Goal: Obtain resource: Download file/media

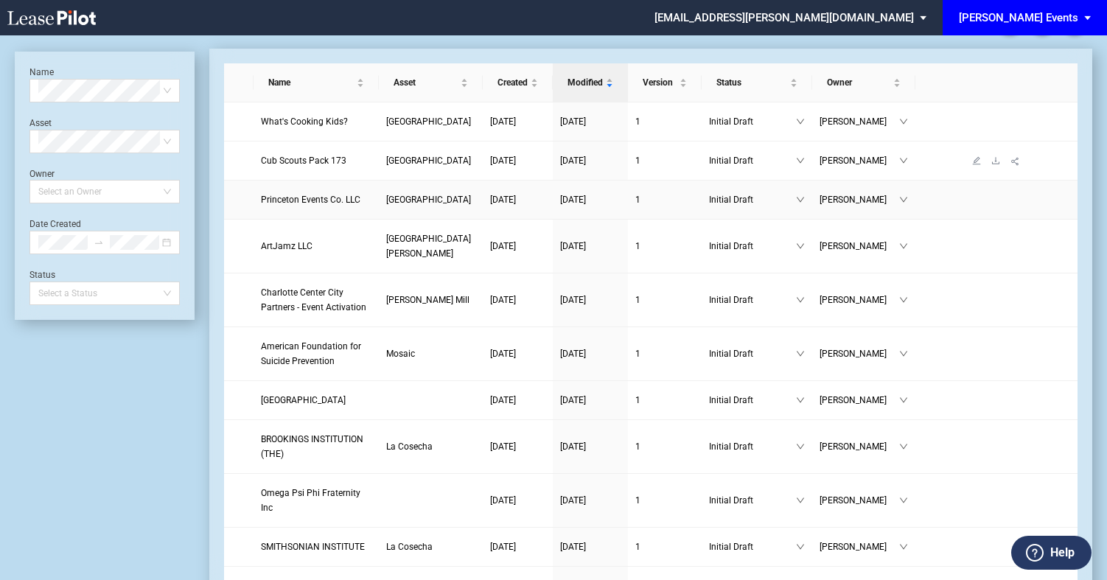
scroll to position [30, 0]
click at [326, 127] on span "What's Cooking Kids?" at bounding box center [304, 122] width 87 height 10
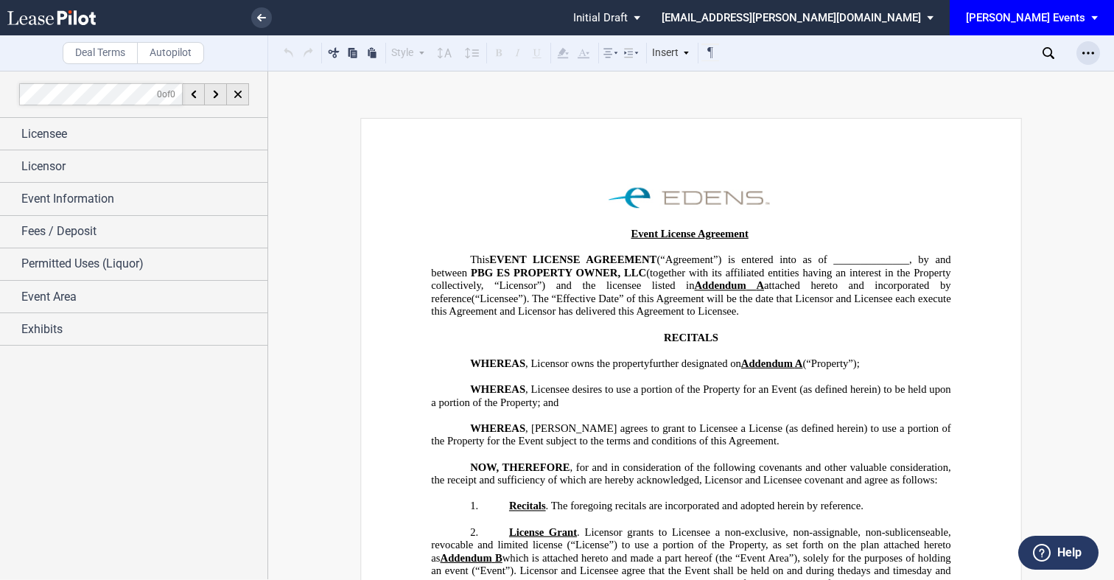
click at [1085, 52] on icon "Open Lease options menu" at bounding box center [1088, 53] width 12 height 12
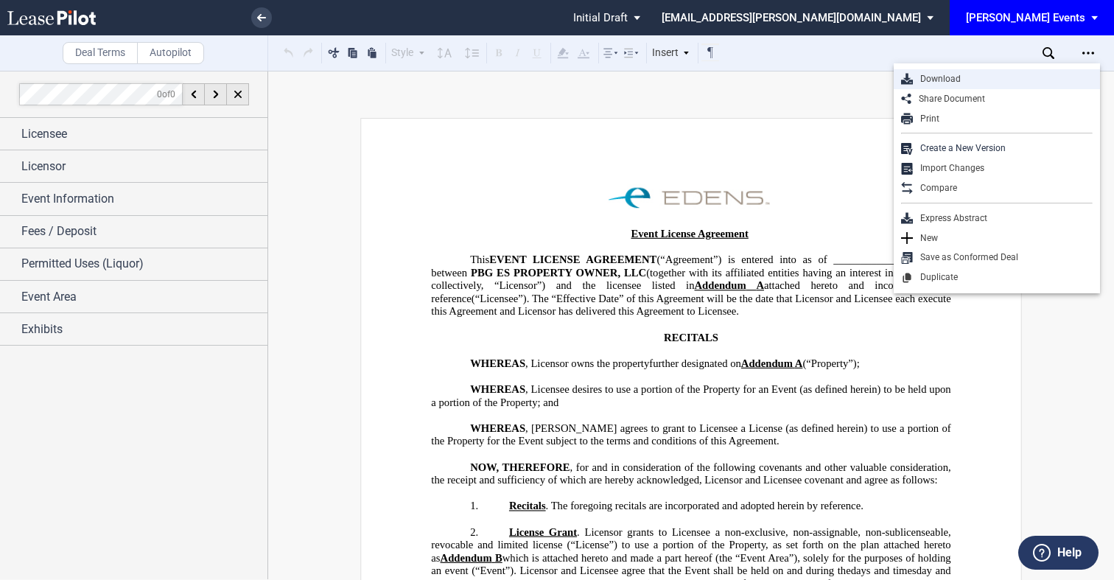
click at [936, 81] on div "Download" at bounding box center [1003, 79] width 180 height 13
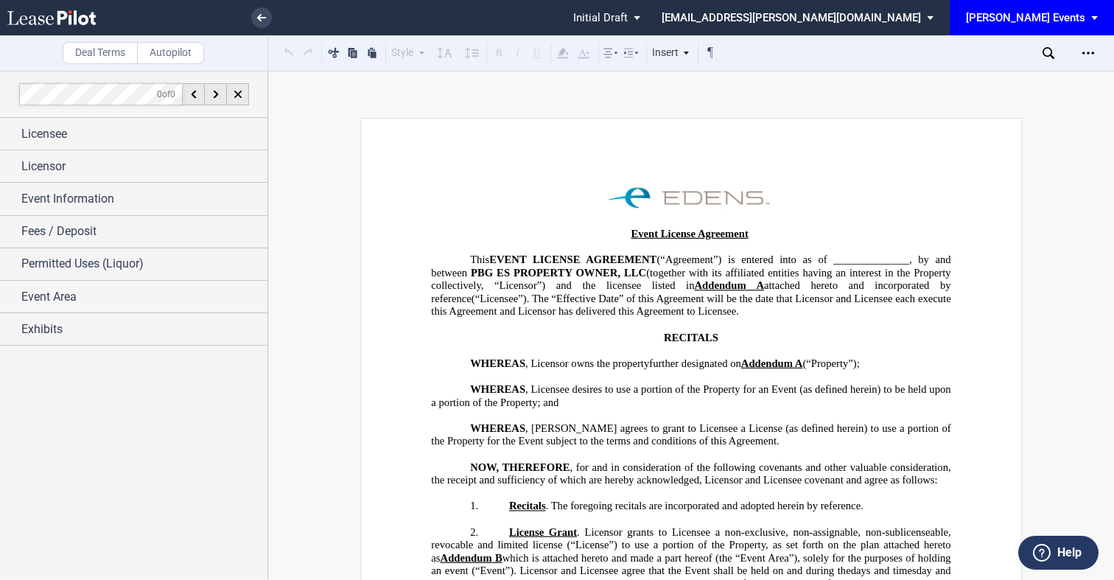
click at [648, 20] on span "status: \a\aInitial Draft\a\a\a\a\a" at bounding box center [640, 17] width 18 height 35
